Goal: Navigation & Orientation: Find specific page/section

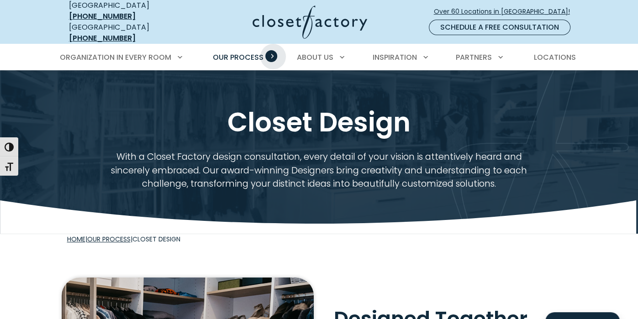
click at [273, 50] on span "Primary Menu" at bounding box center [271, 56] width 12 height 12
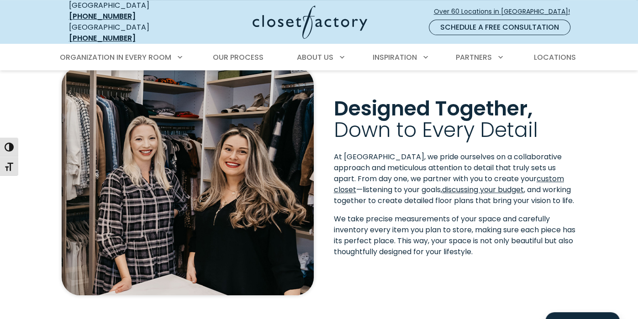
scroll to position [77, 0]
